Goal: Task Accomplishment & Management: Manage account settings

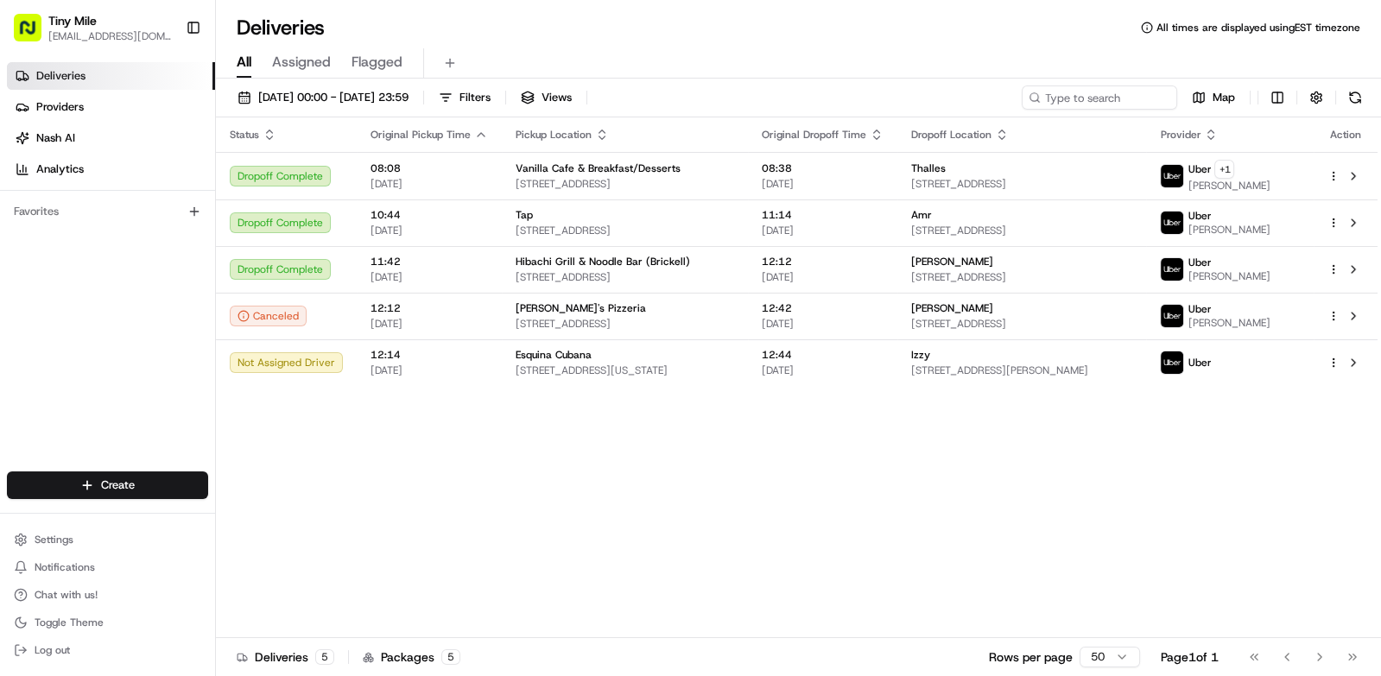
click at [187, 16] on button "Toggle Sidebar" at bounding box center [193, 27] width 29 height 29
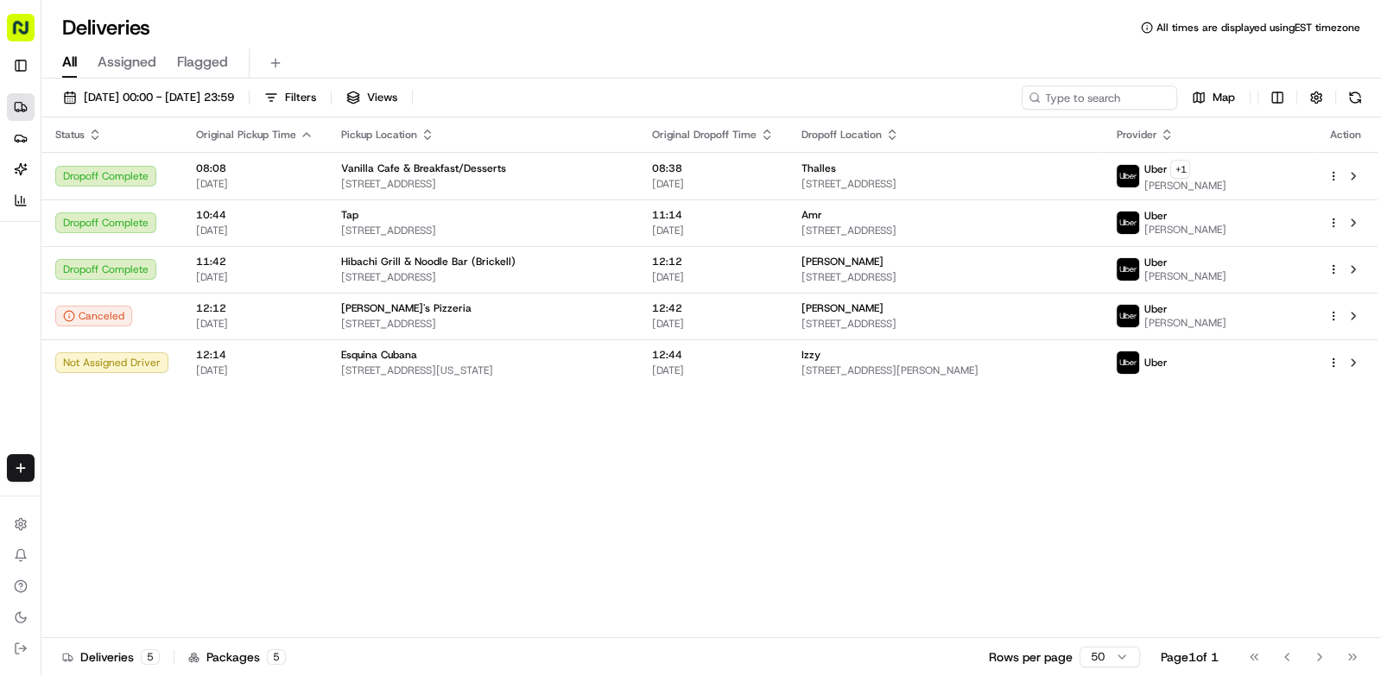
click at [300, 133] on icon "button" at bounding box center [307, 135] width 14 height 14
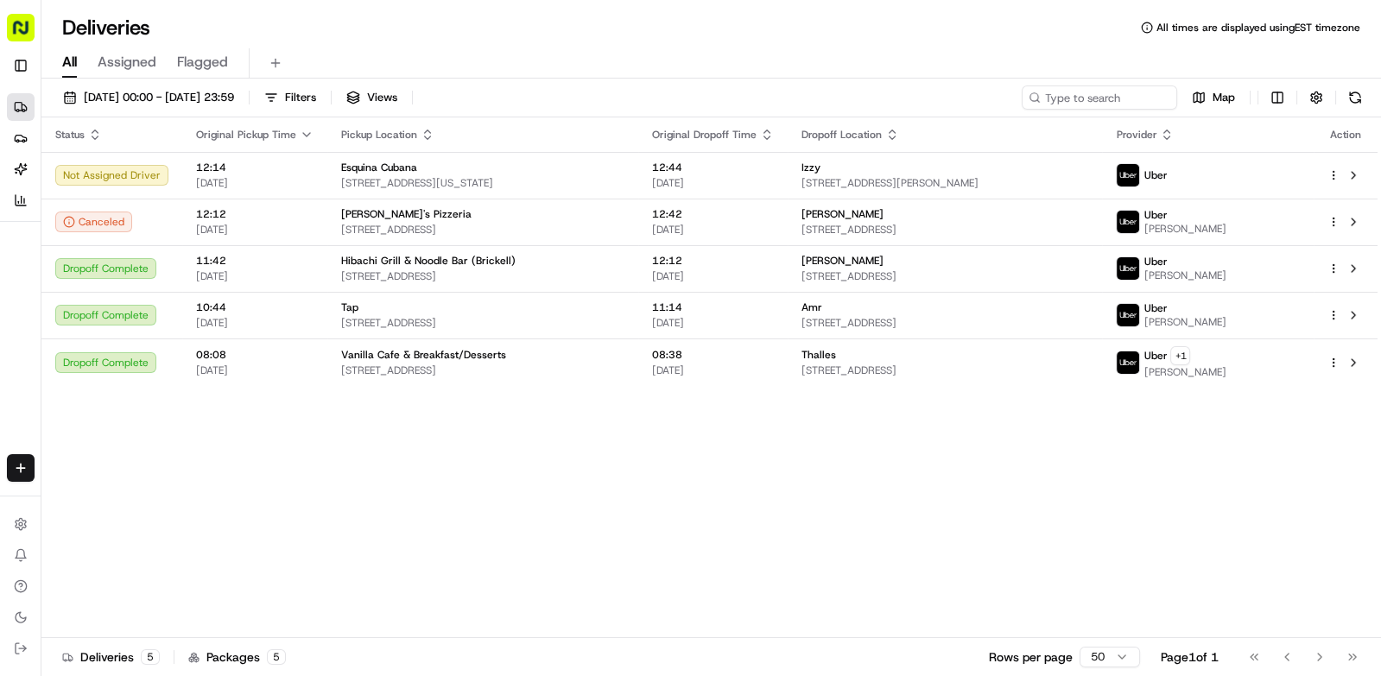
click at [1089, 256] on div "[PERSON_NAME]" at bounding box center [946, 261] width 288 height 14
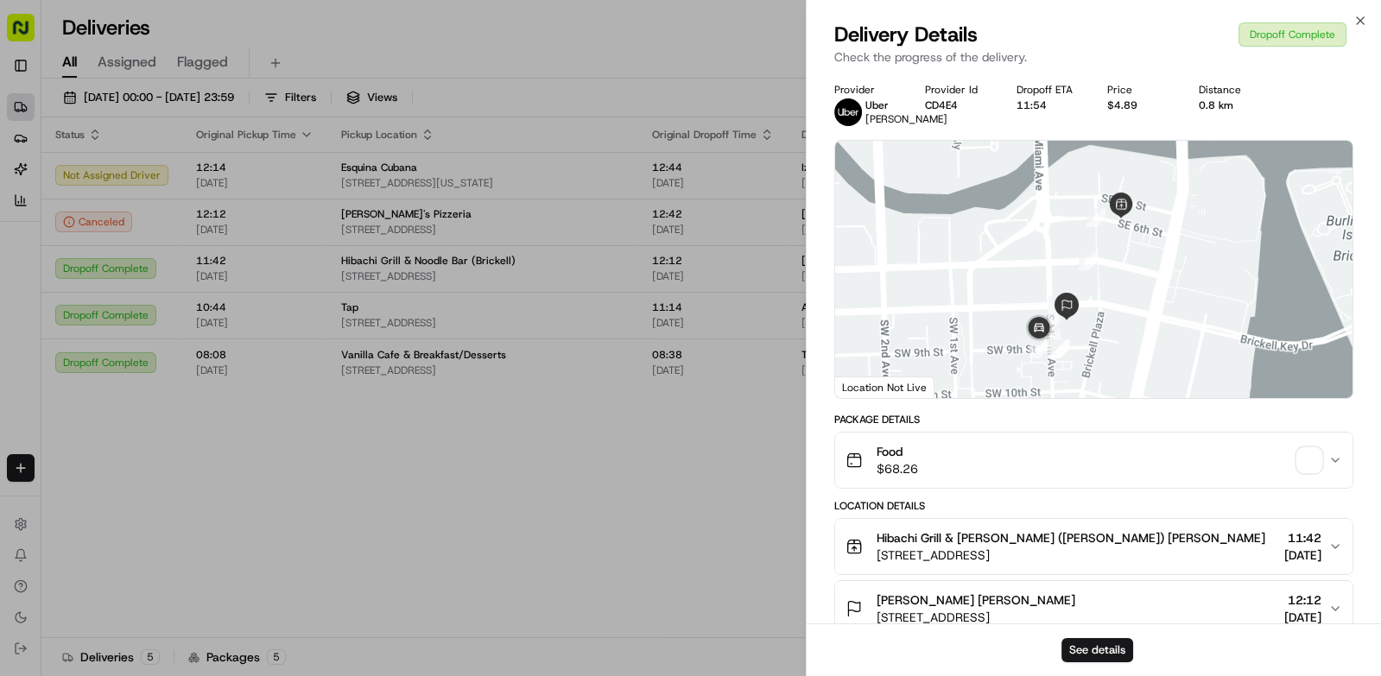
click at [1310, 464] on span "button" at bounding box center [1309, 460] width 24 height 24
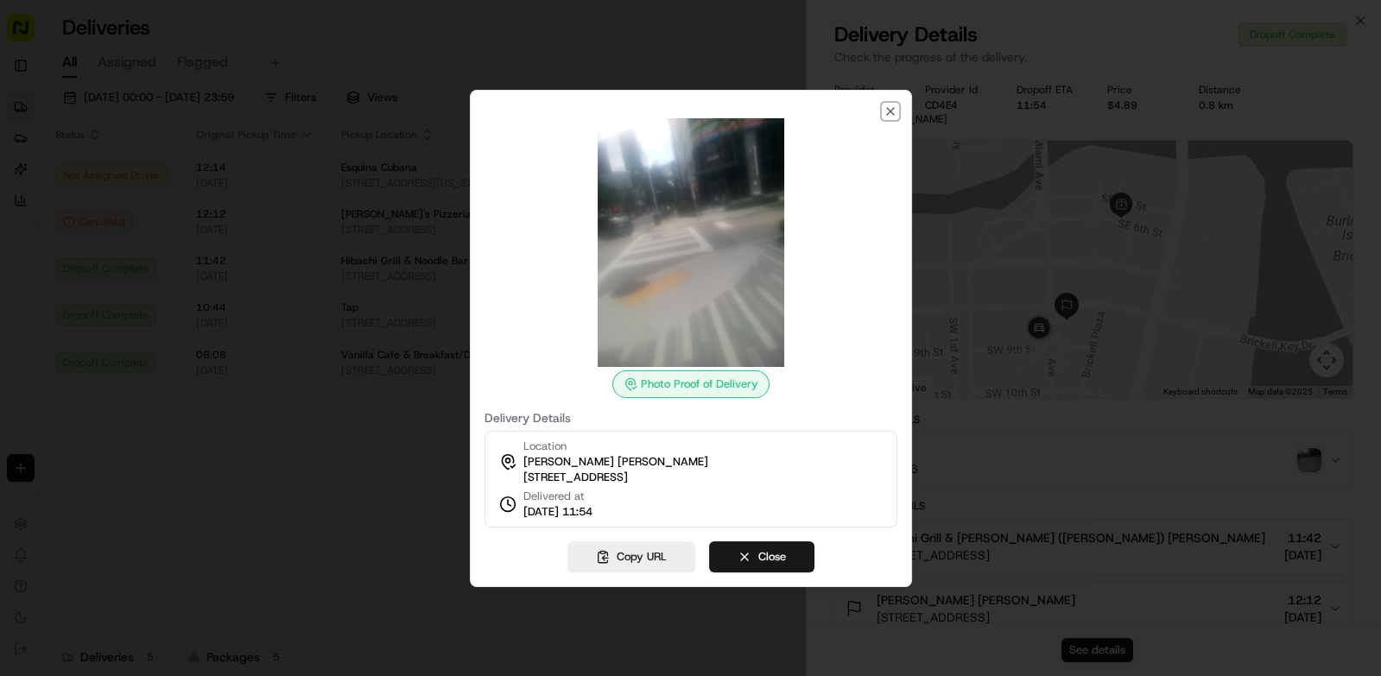
click at [889, 108] on icon "button" at bounding box center [890, 111] width 7 height 7
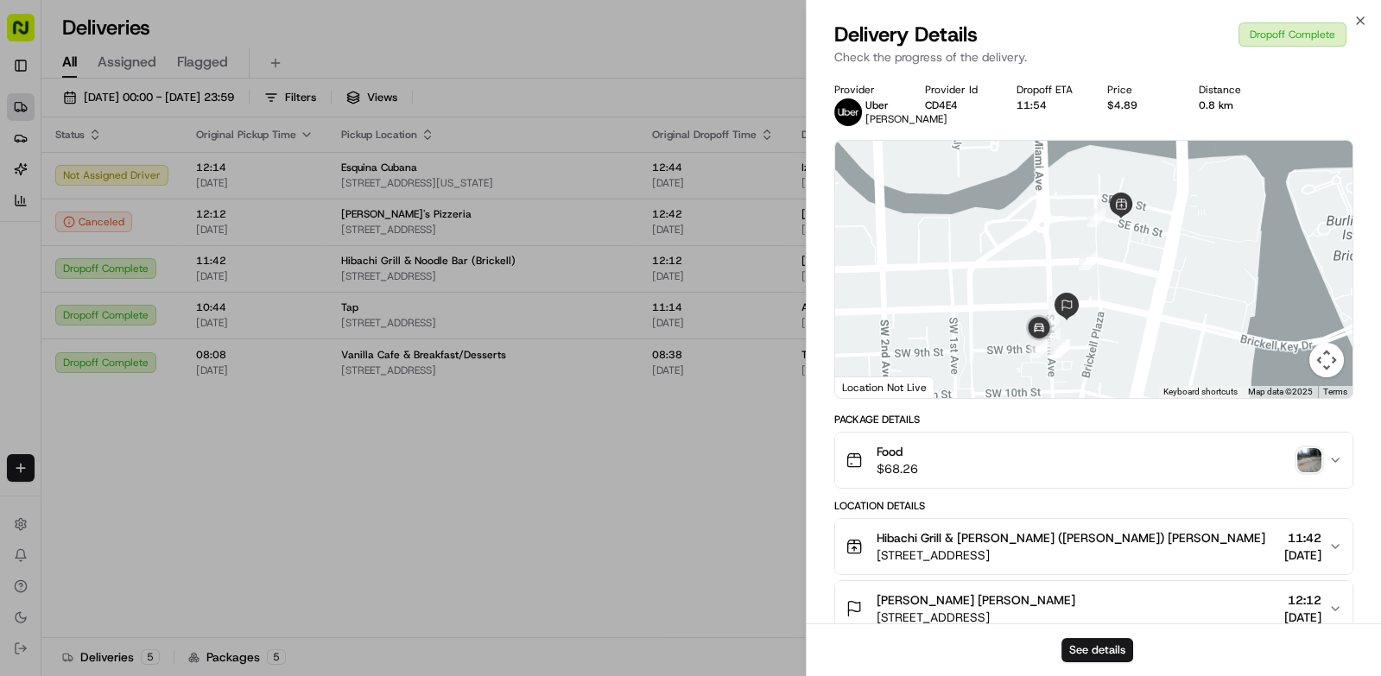
click at [695, 527] on div at bounding box center [690, 338] width 1381 height 676
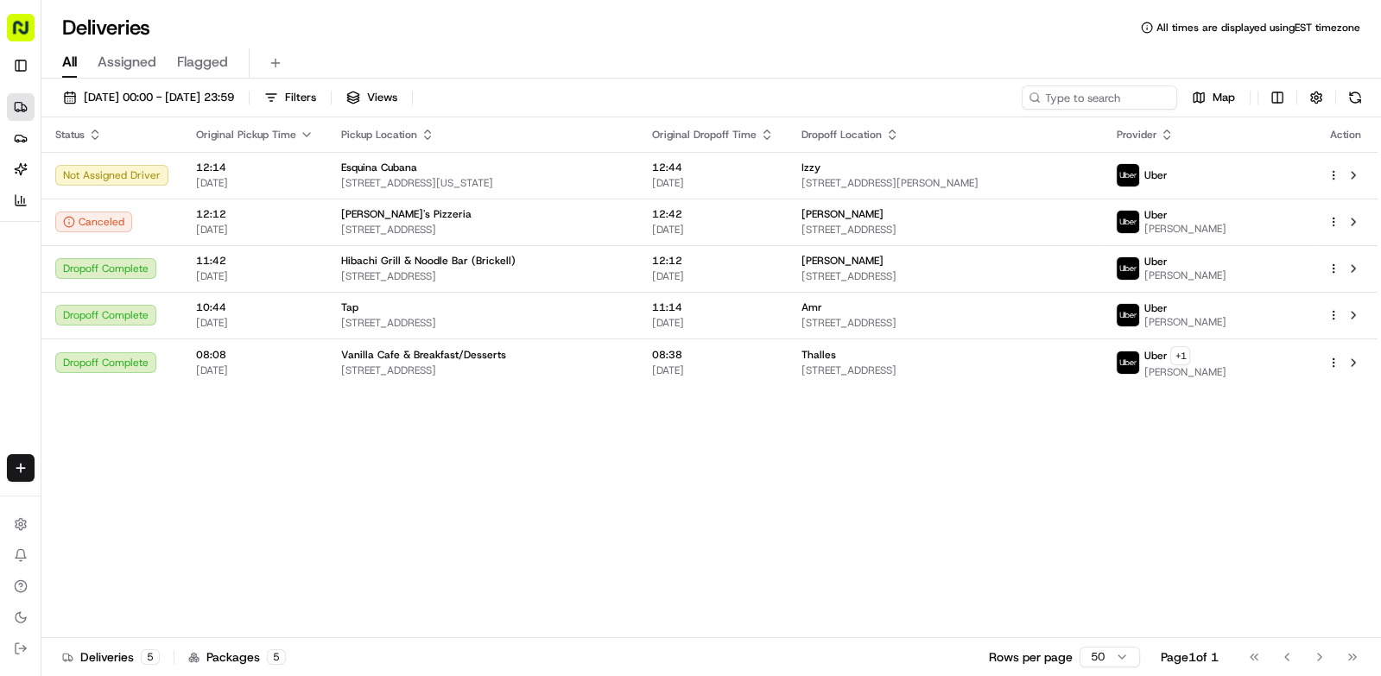
click at [1089, 301] on div "Amr" at bounding box center [946, 308] width 288 height 14
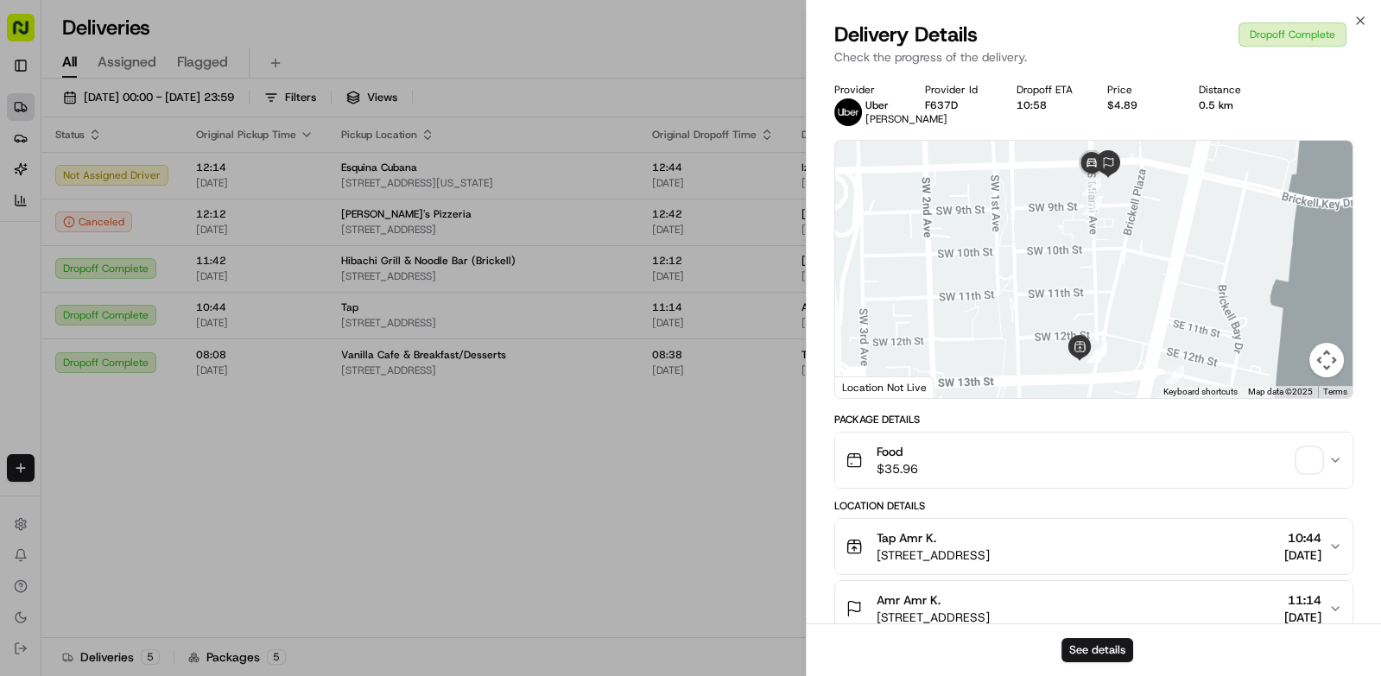
click at [1302, 466] on span "button" at bounding box center [1309, 460] width 24 height 24
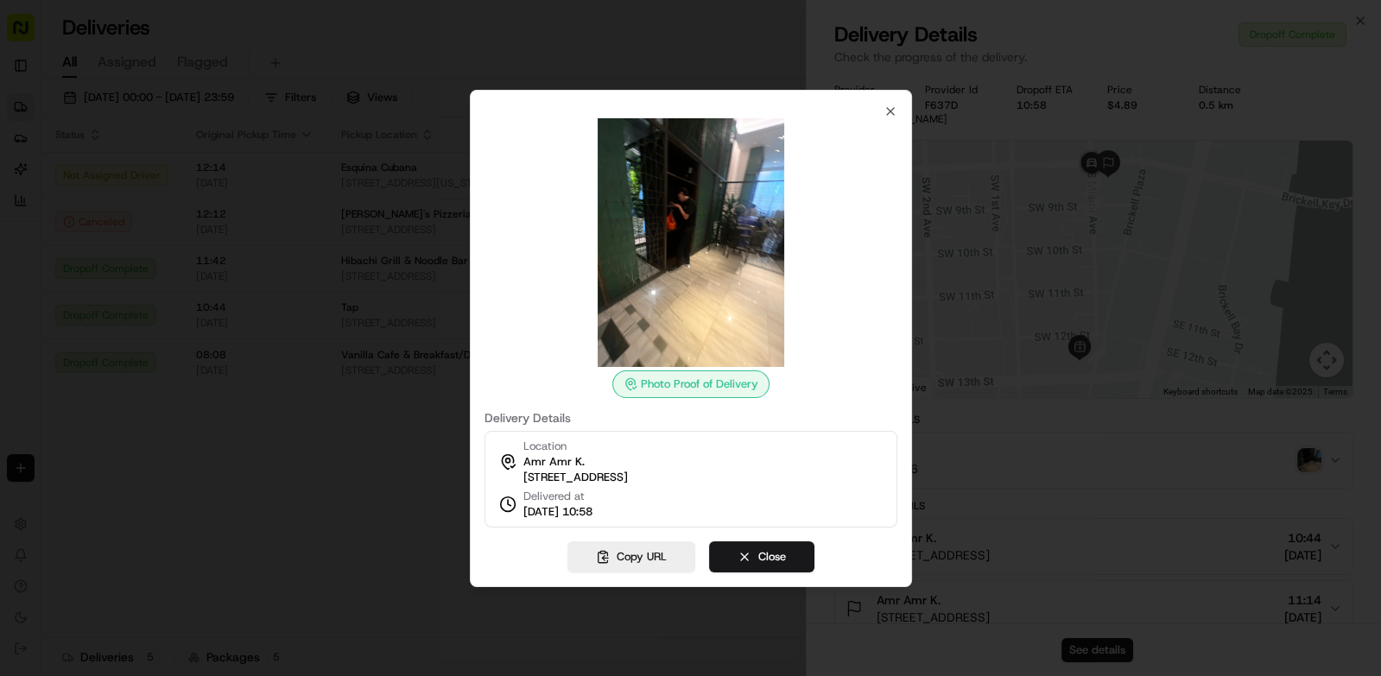
click at [367, 551] on div at bounding box center [690, 338] width 1381 height 676
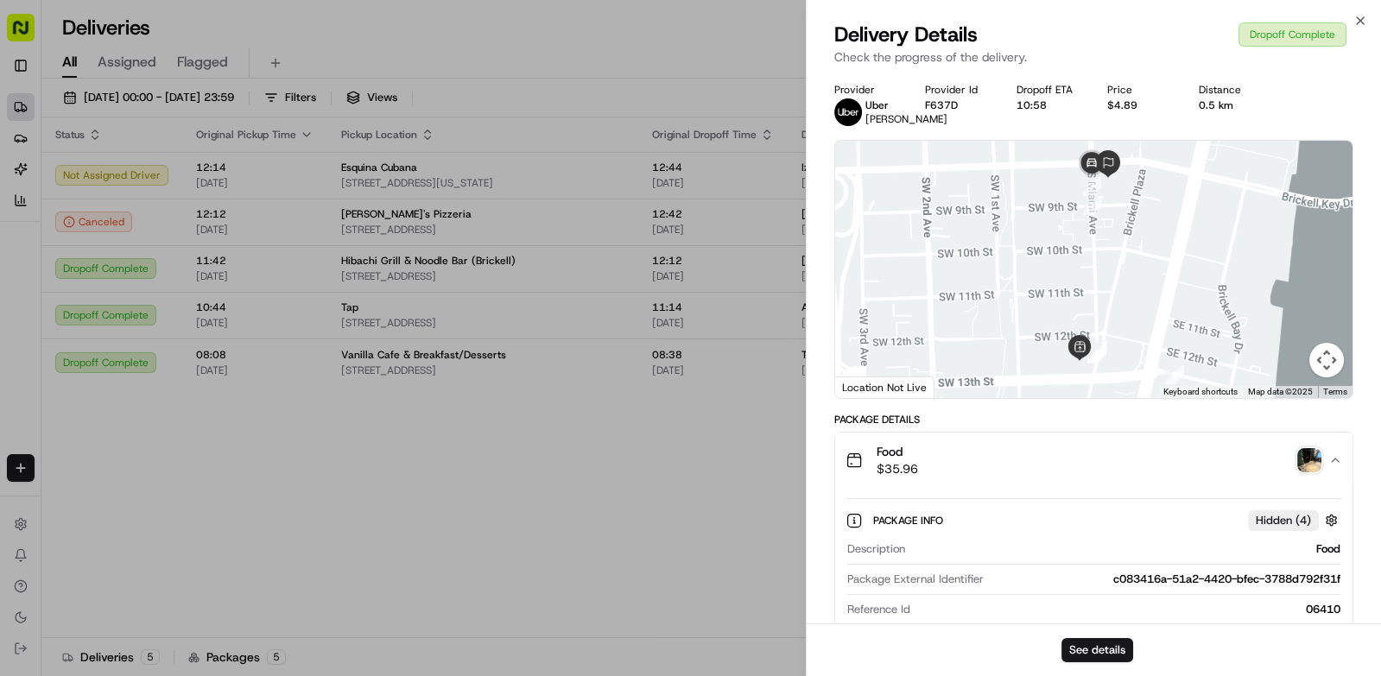
click at [388, 525] on div at bounding box center [690, 338] width 1381 height 676
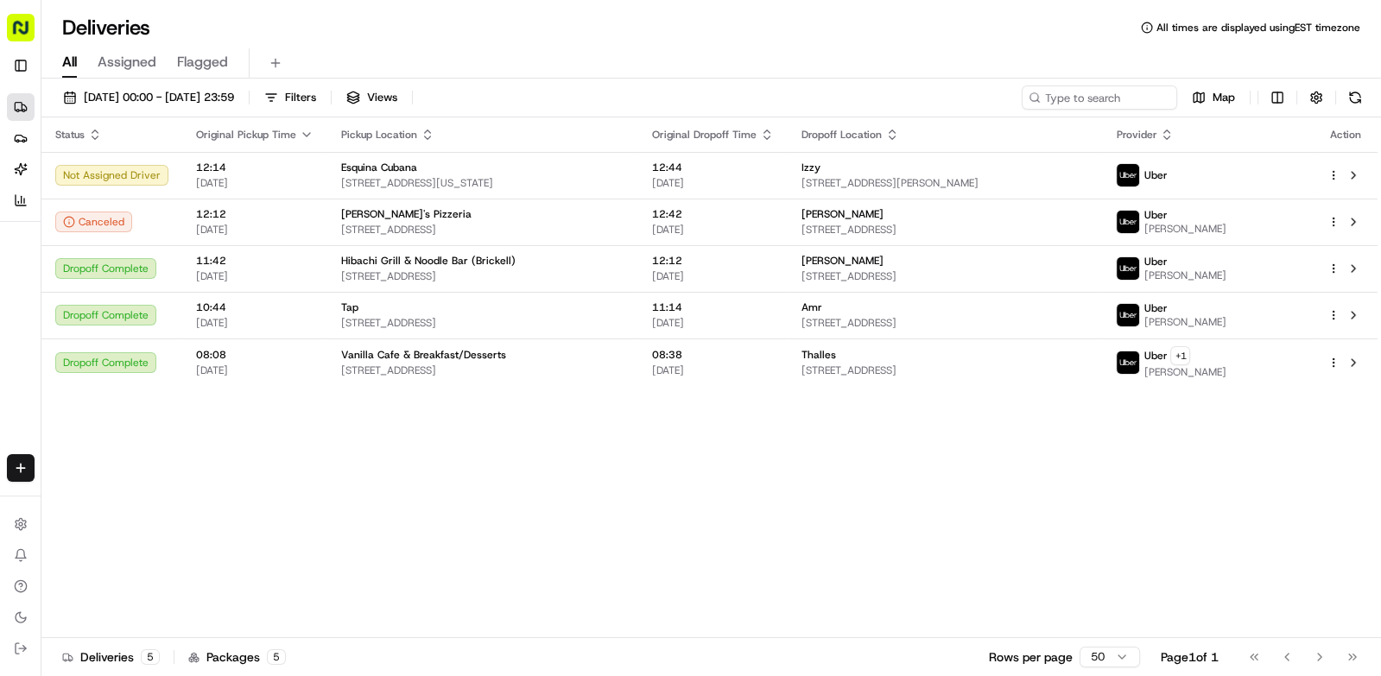
click at [1089, 170] on div "Izzy" at bounding box center [946, 168] width 288 height 14
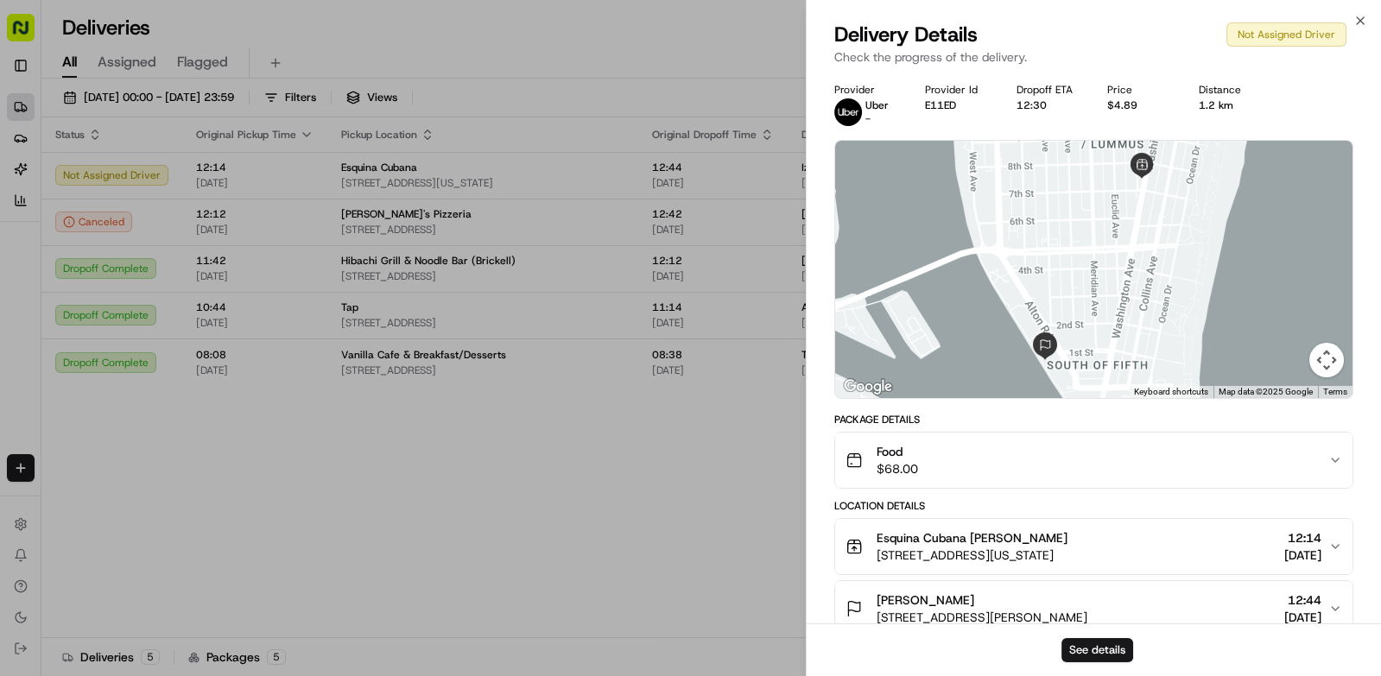
click at [1093, 647] on button "See details" at bounding box center [1098, 650] width 72 height 24
click at [688, 492] on div at bounding box center [690, 338] width 1381 height 676
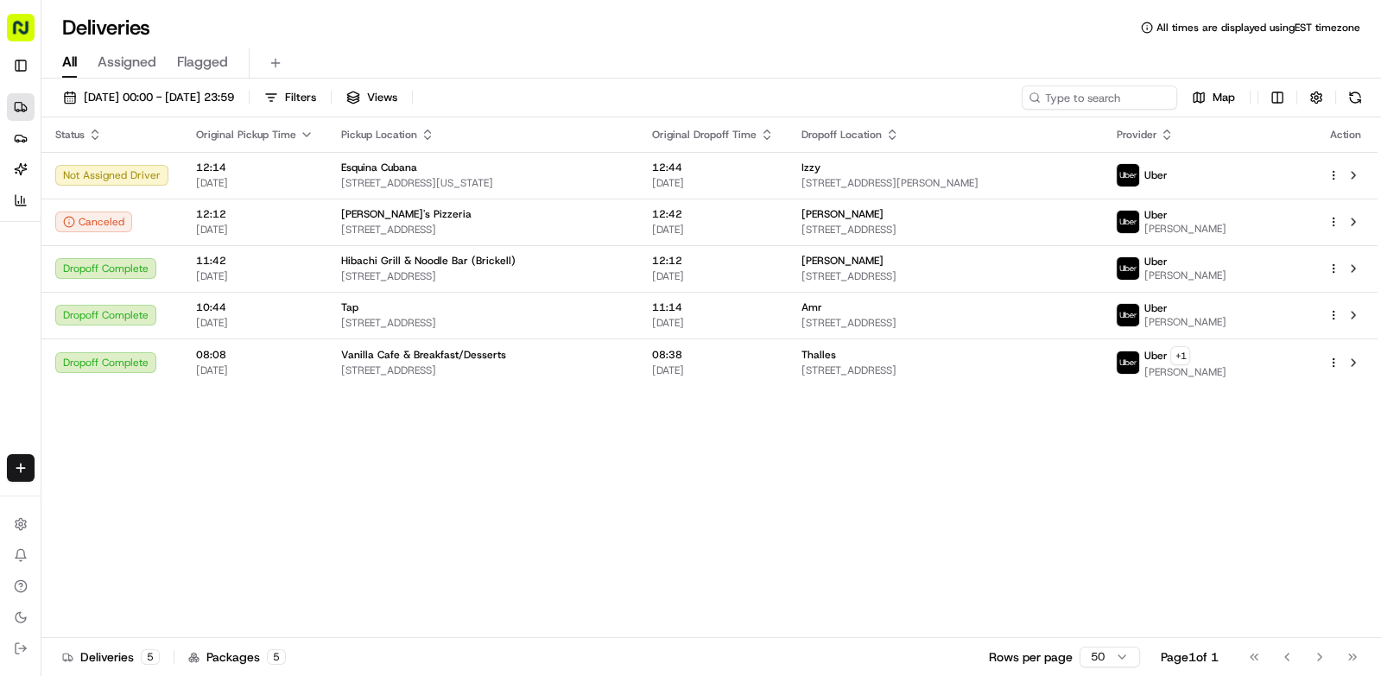
click at [1353, 94] on button at bounding box center [1355, 98] width 24 height 24
click at [1350, 98] on button at bounding box center [1355, 98] width 24 height 24
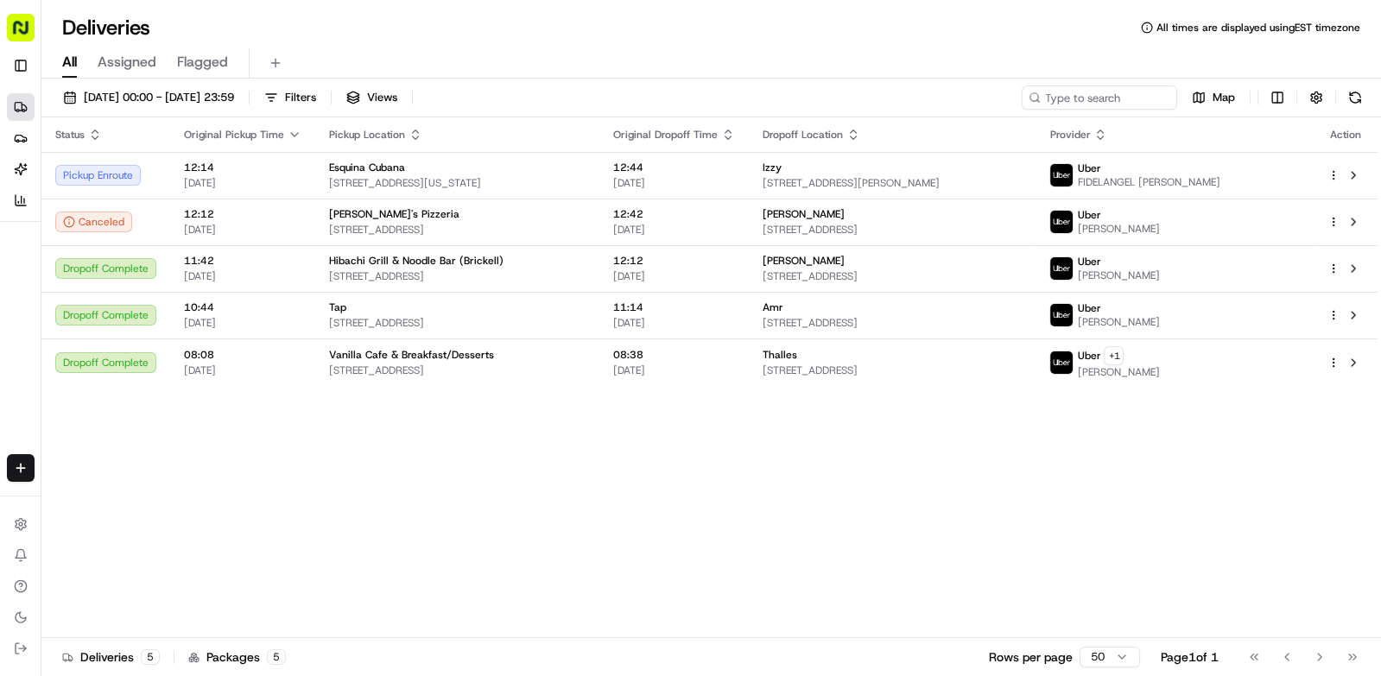
click at [1354, 103] on button at bounding box center [1355, 98] width 24 height 24
click at [1220, 176] on span "FIDELANGEL M." at bounding box center [1148, 182] width 143 height 14
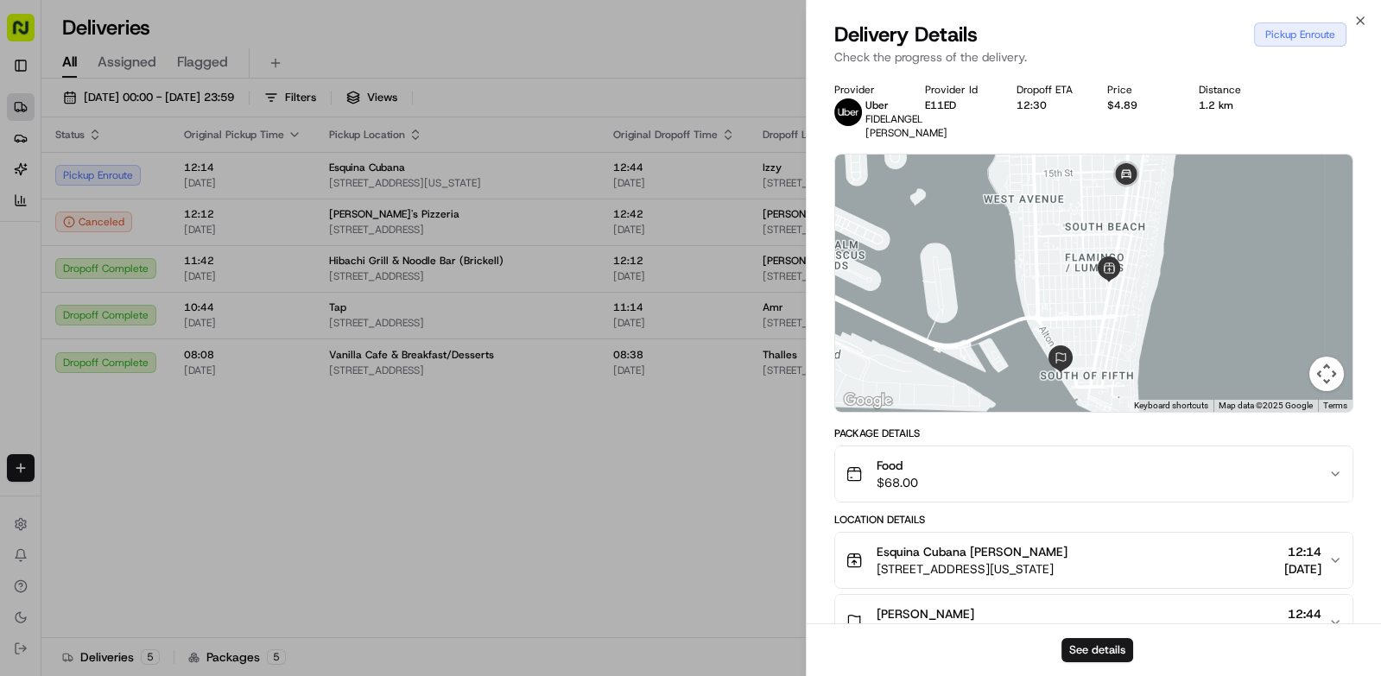
click at [524, 522] on div at bounding box center [690, 338] width 1381 height 676
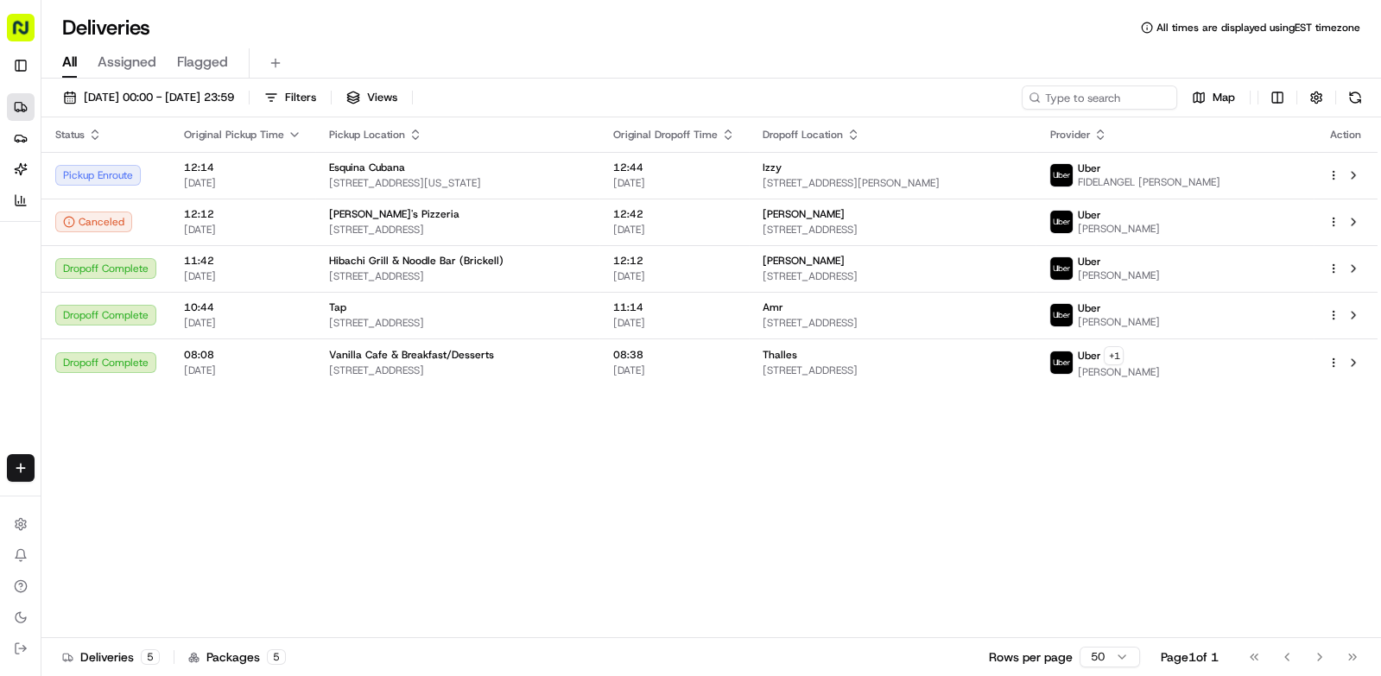
click at [1345, 103] on button at bounding box center [1355, 98] width 24 height 24
click at [1000, 186] on span "[STREET_ADDRESS][PERSON_NAME]" at bounding box center [893, 183] width 260 height 14
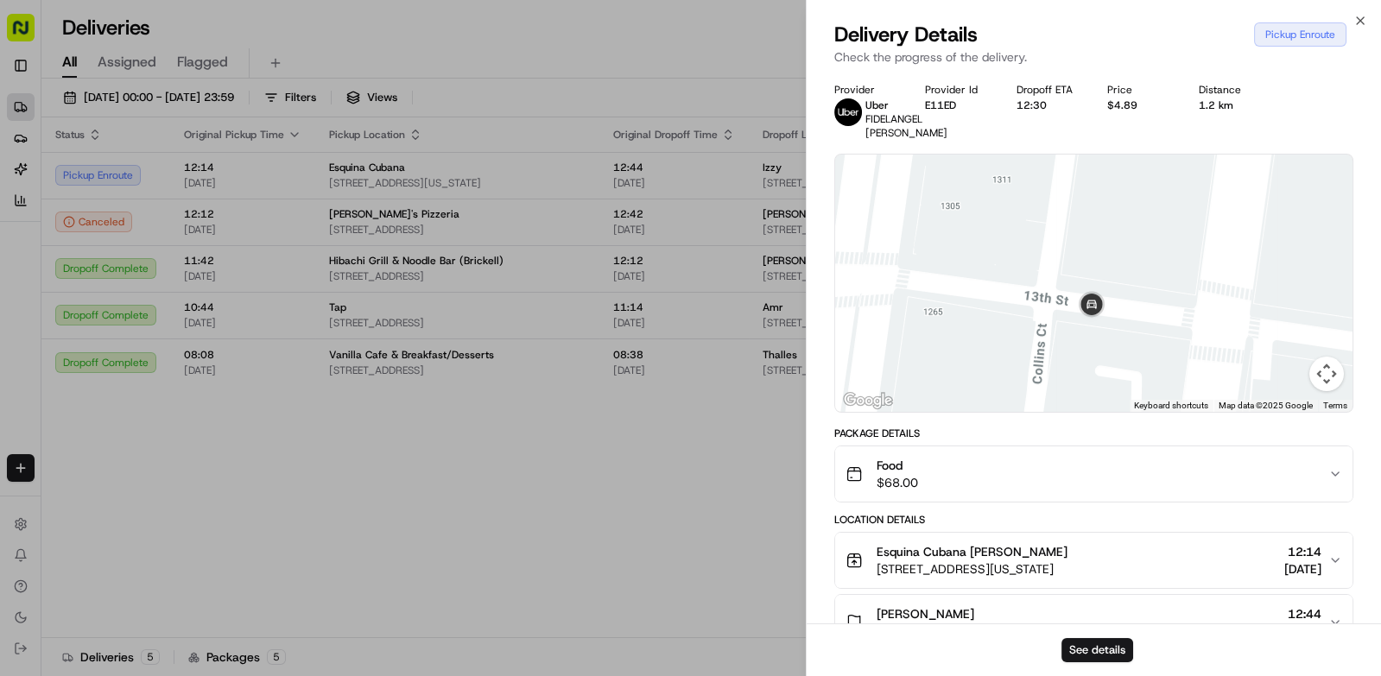
click at [606, 531] on div at bounding box center [690, 338] width 1381 height 676
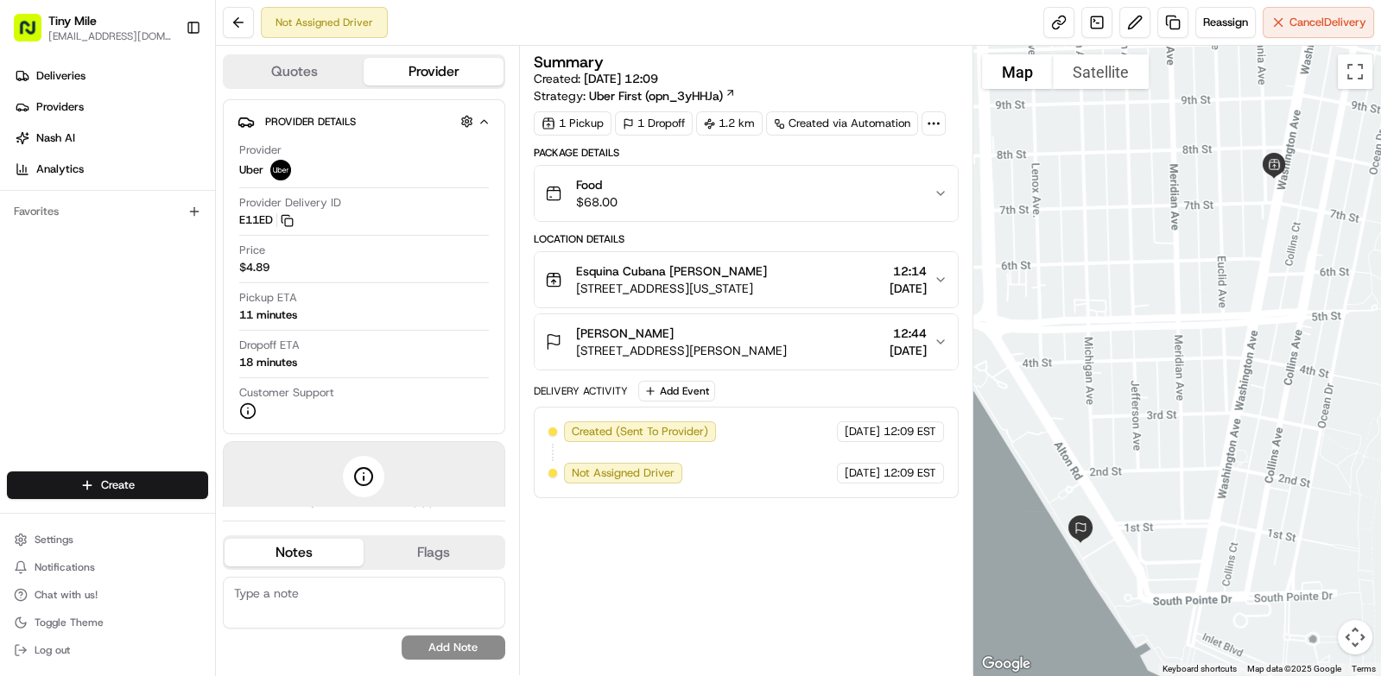
click at [1127, 25] on button at bounding box center [1134, 22] width 31 height 31
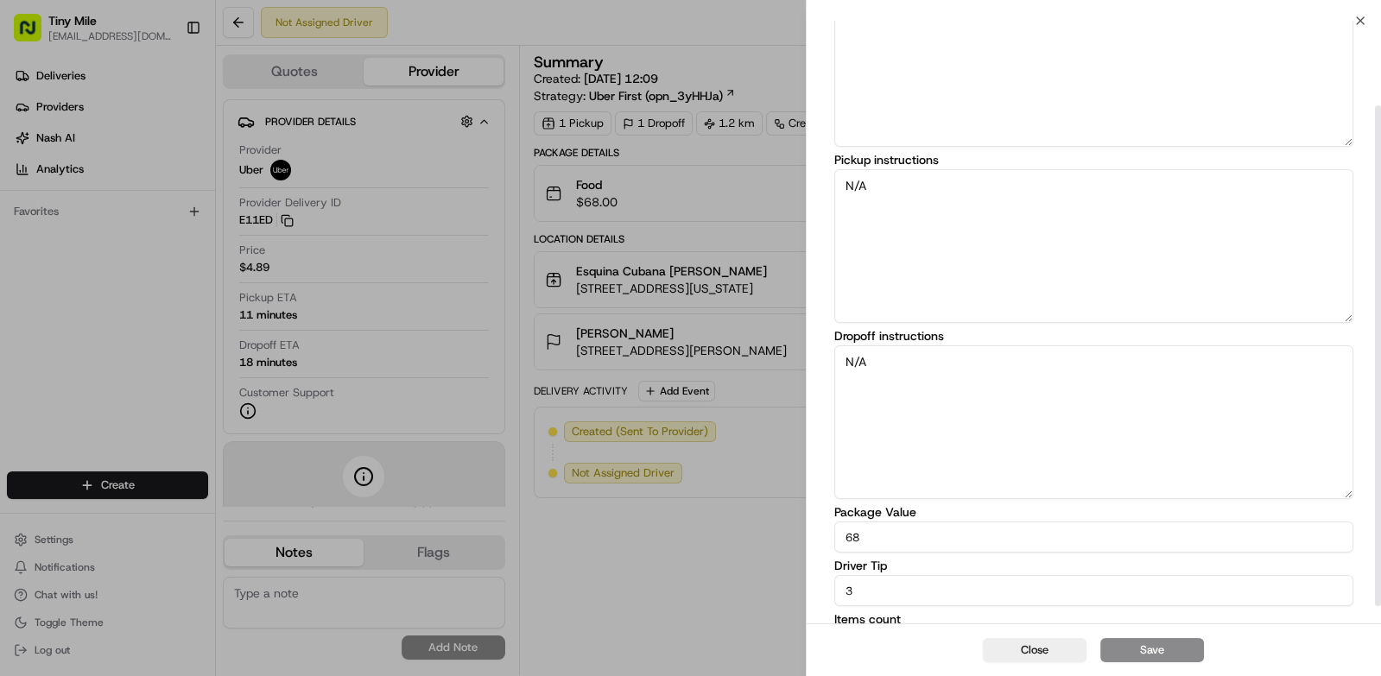
scroll to position [124, 0]
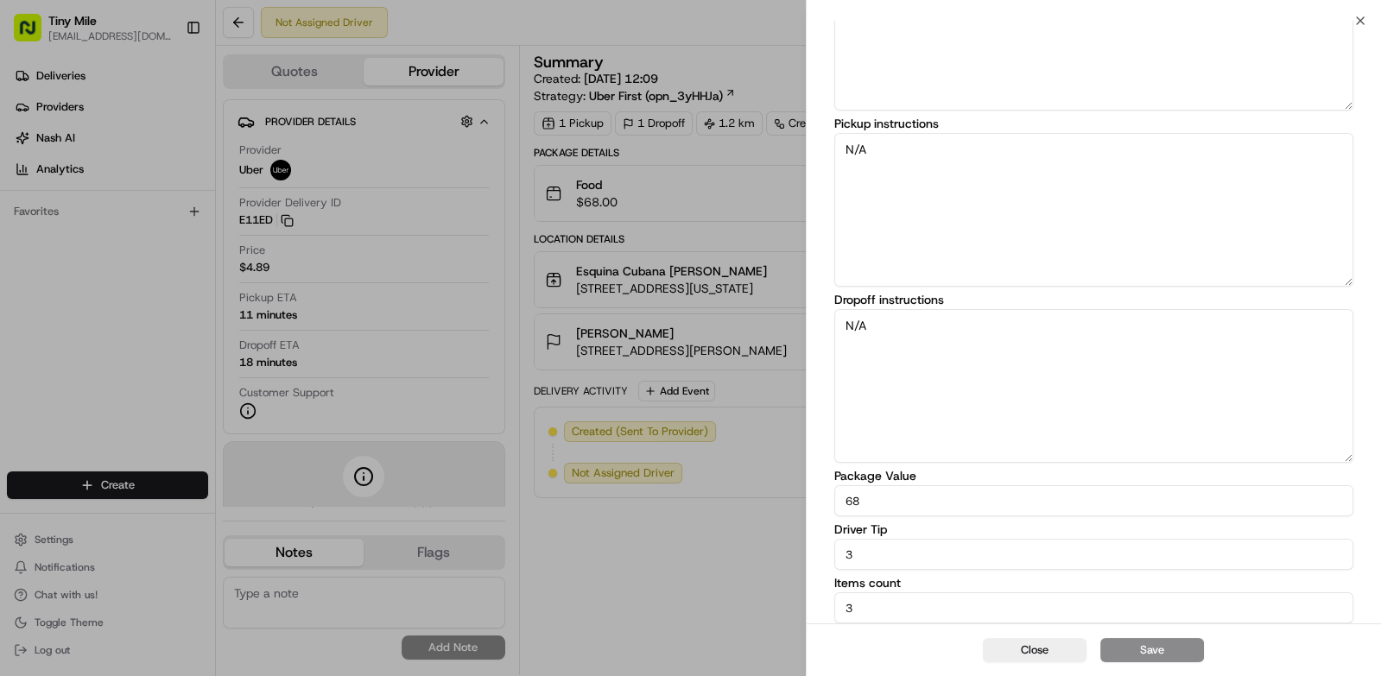
click at [1151, 547] on input "3" at bounding box center [1093, 554] width 519 height 31
type input "5"
click at [1153, 642] on button "Save" at bounding box center [1152, 650] width 104 height 24
